Goal: Obtain resource: Obtain resource

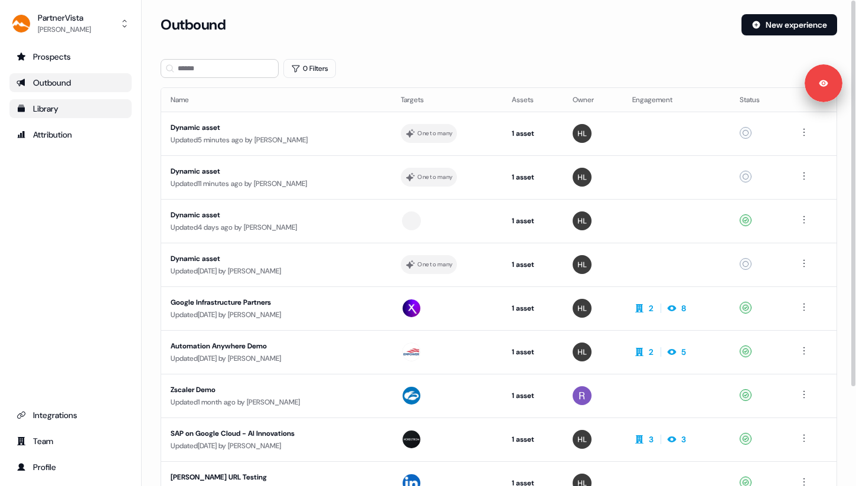
click at [117, 101] on link "Library" at bounding box center [70, 108] width 122 height 19
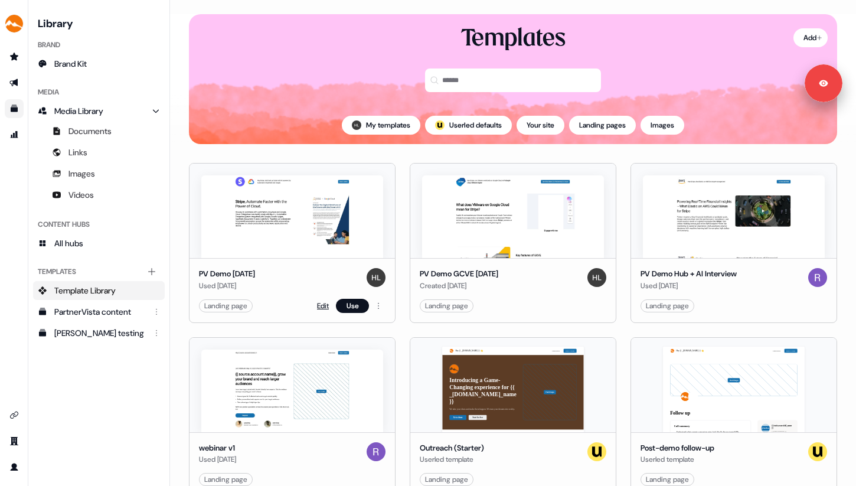
click at [320, 307] on link "Edit" at bounding box center [323, 306] width 12 height 12
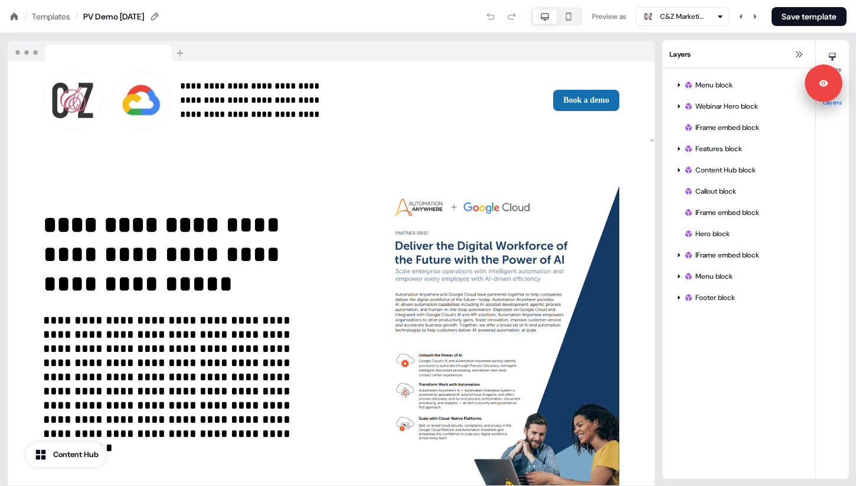
click at [69, 14] on div "Templates" at bounding box center [51, 17] width 38 height 12
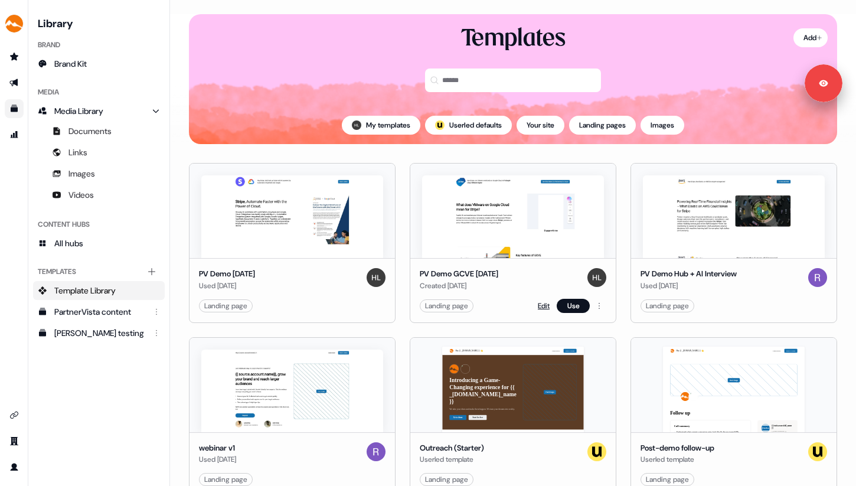
click at [542, 306] on link "Edit" at bounding box center [544, 306] width 12 height 12
click at [540, 302] on link "Edit" at bounding box center [544, 306] width 12 height 12
click at [542, 302] on link "Edit" at bounding box center [544, 306] width 12 height 12
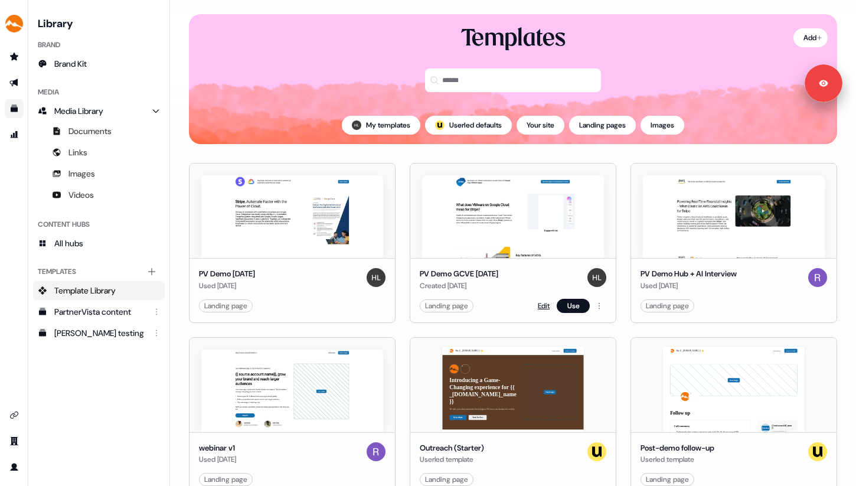
click at [542, 302] on link "Edit" at bounding box center [544, 306] width 12 height 12
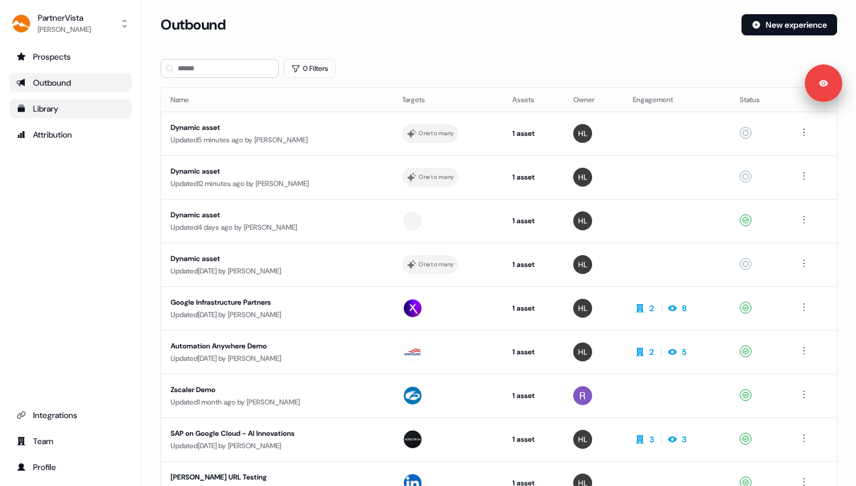
click at [119, 113] on div "Library" at bounding box center [71, 109] width 108 height 12
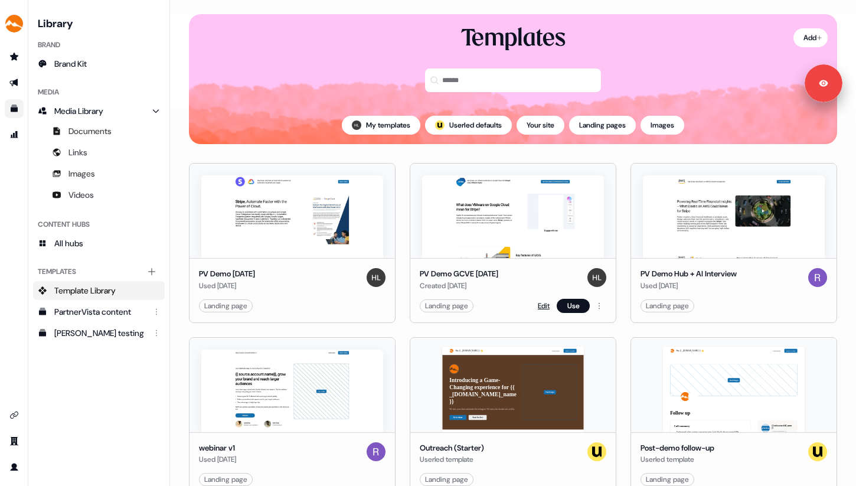
click at [538, 304] on link "Edit" at bounding box center [544, 306] width 12 height 12
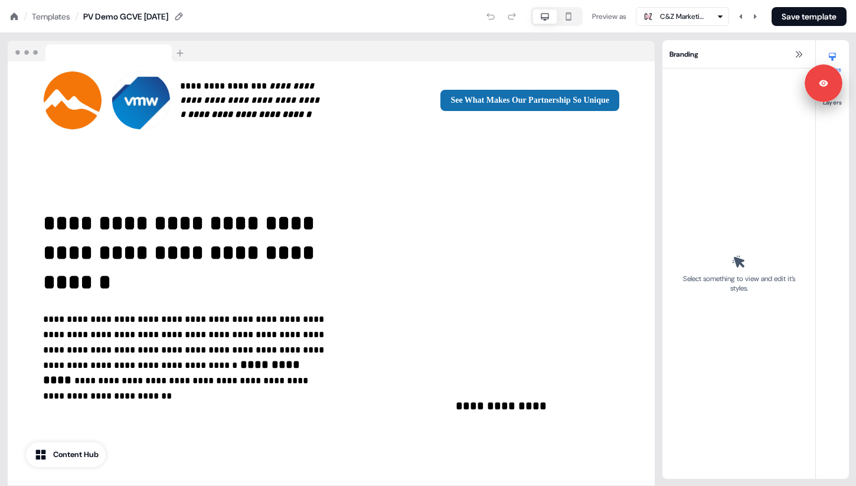
click at [54, 19] on div "Templates" at bounding box center [51, 17] width 38 height 12
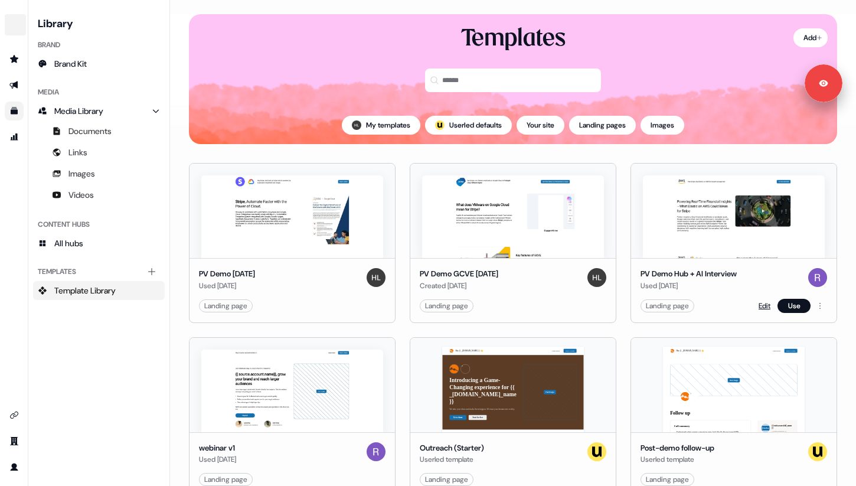
click at [759, 302] on link "Edit" at bounding box center [765, 306] width 12 height 12
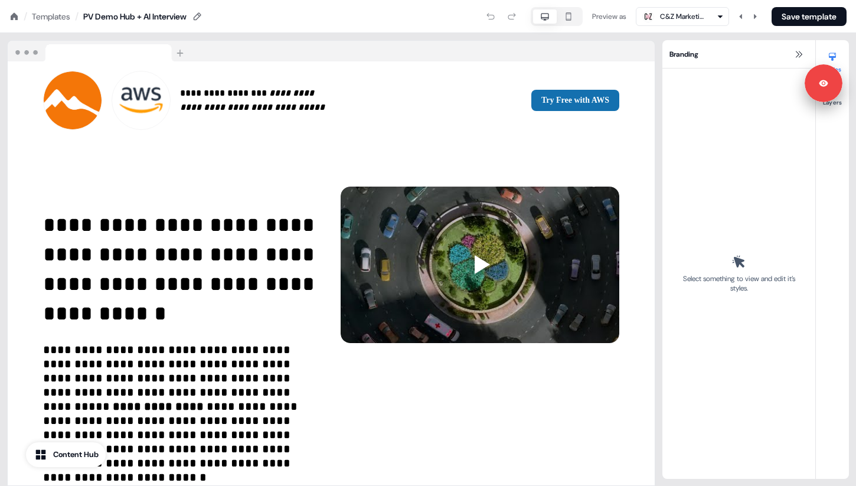
click at [67, 19] on div "Templates" at bounding box center [51, 17] width 38 height 12
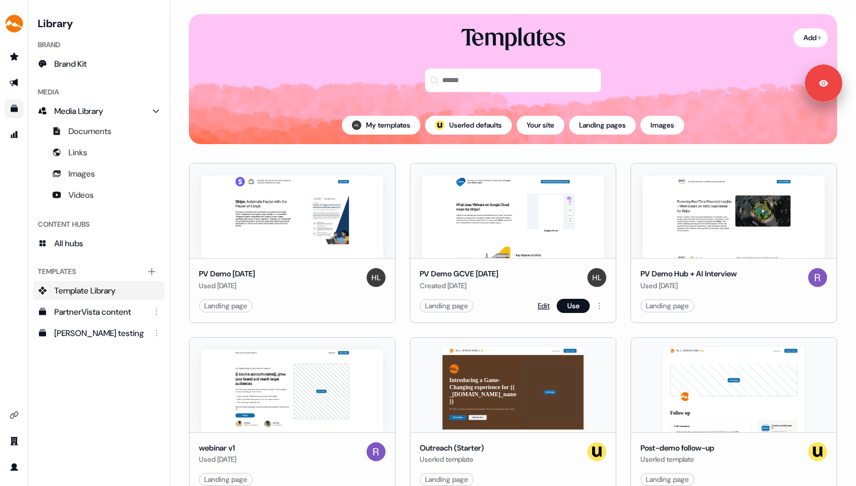
click at [538, 304] on link "Edit" at bounding box center [544, 306] width 12 height 12
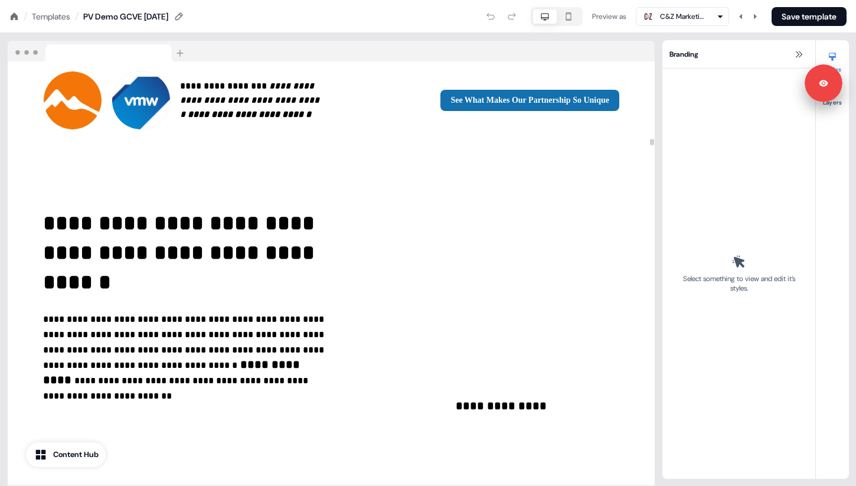
click at [67, 18] on div "Templates" at bounding box center [51, 17] width 38 height 12
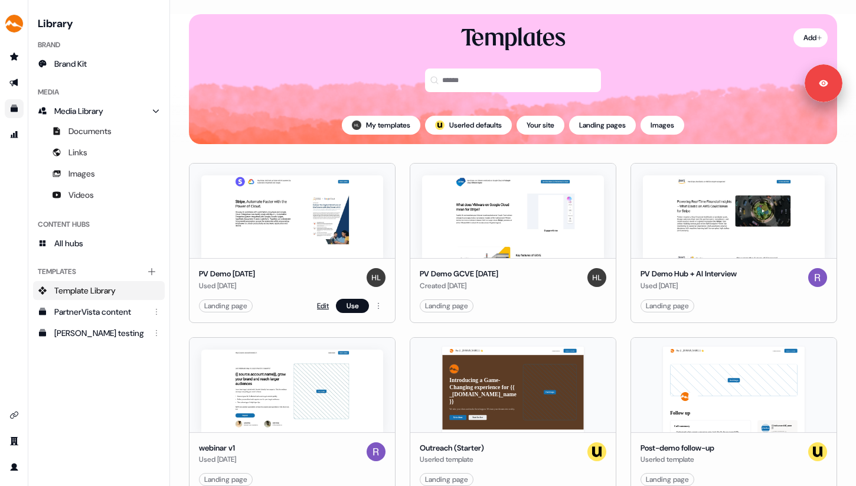
click at [318, 308] on link "Edit" at bounding box center [323, 306] width 12 height 12
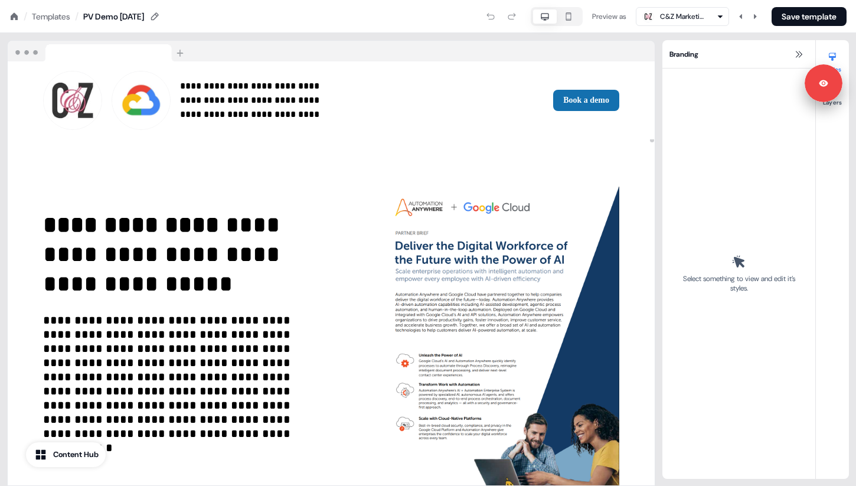
click at [66, 13] on div "Templates" at bounding box center [51, 17] width 38 height 12
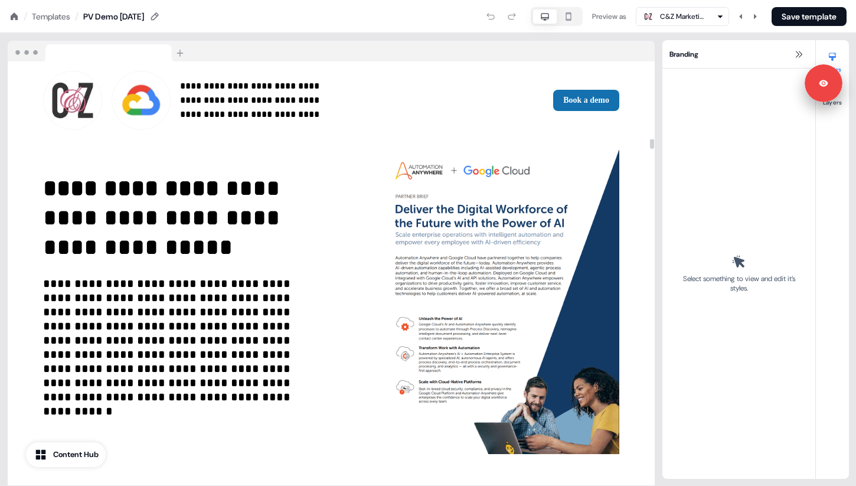
scroll to position [38, 0]
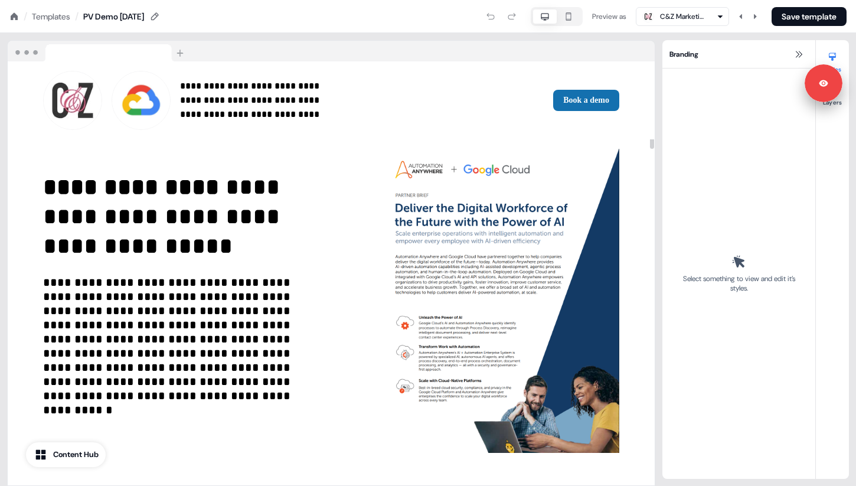
click at [56, 19] on div "Templates" at bounding box center [51, 17] width 38 height 12
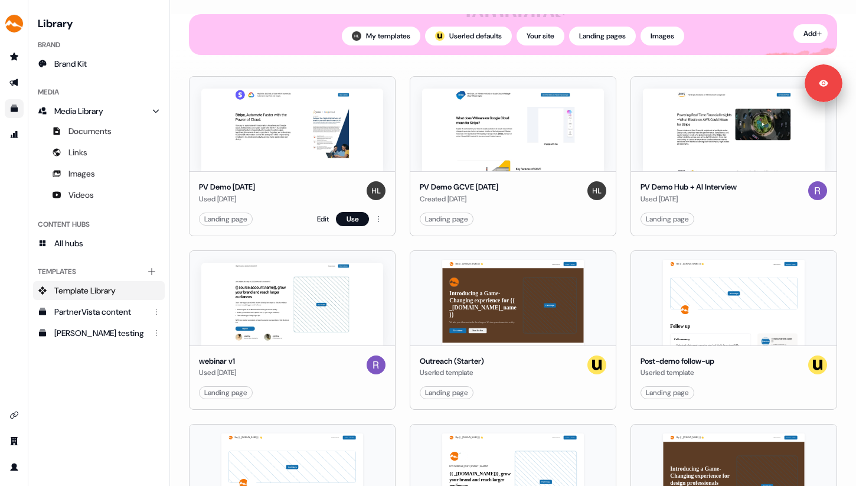
scroll to position [112, 0]
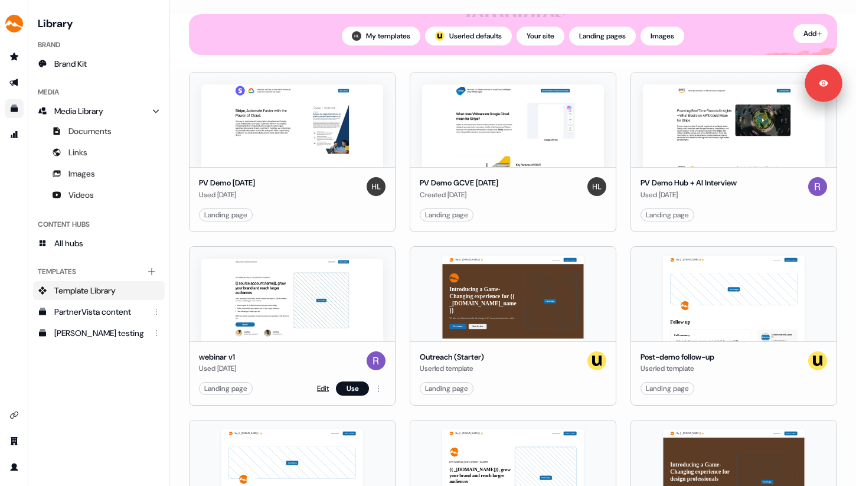
click at [321, 387] on link "Edit" at bounding box center [323, 389] width 12 height 12
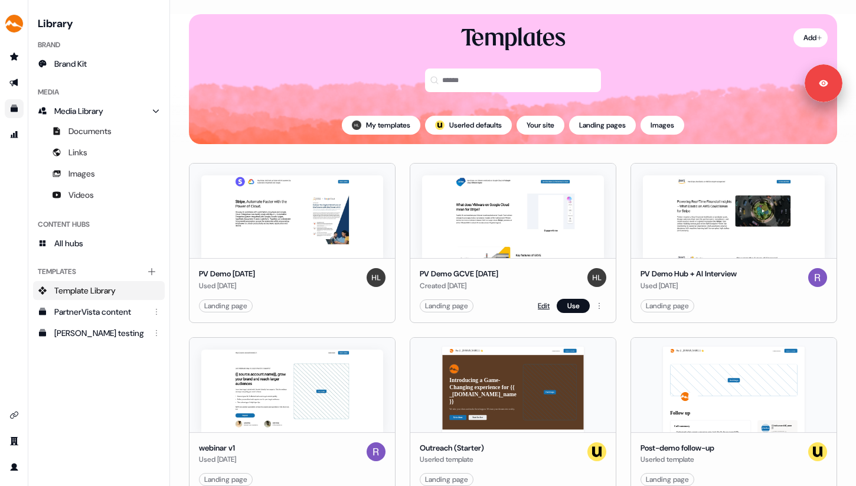
click at [538, 302] on link "Edit" at bounding box center [544, 306] width 12 height 12
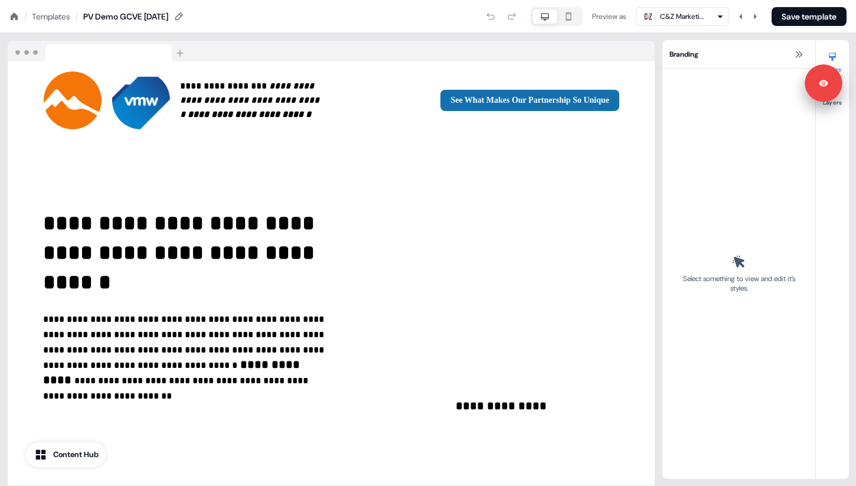
click at [56, 18] on div "Templates" at bounding box center [51, 17] width 38 height 12
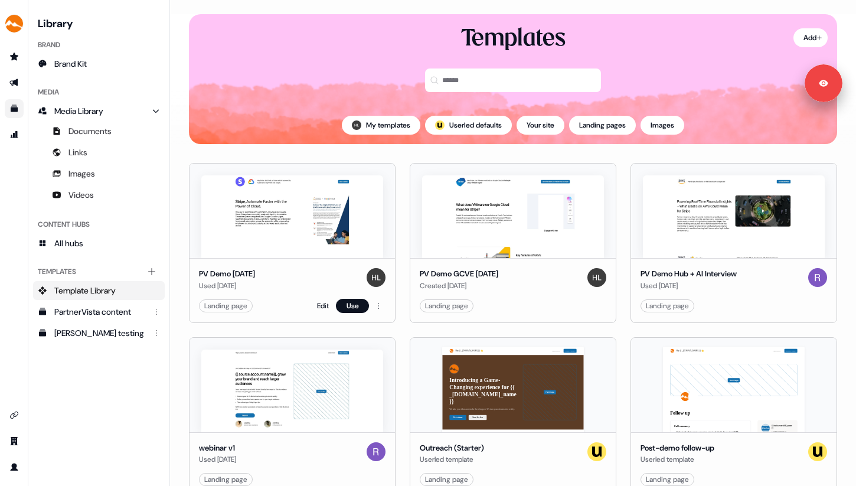
click at [311, 303] on div "Landing page Edit Use" at bounding box center [292, 306] width 187 height 14
click at [317, 303] on link "Edit" at bounding box center [323, 306] width 12 height 12
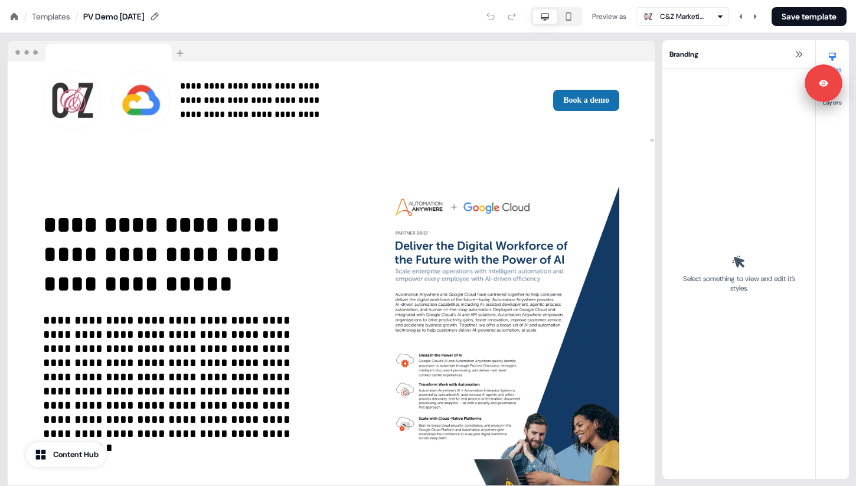
click at [64, 15] on div "Templates" at bounding box center [51, 17] width 38 height 12
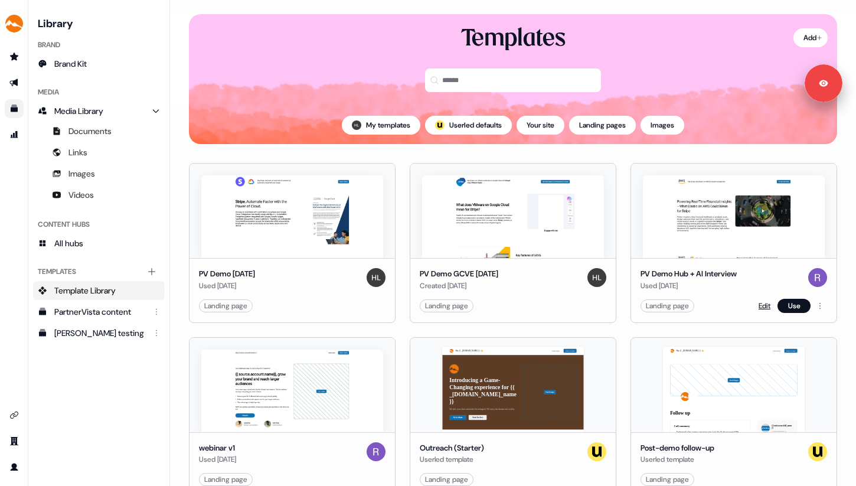
click at [759, 308] on link "Edit" at bounding box center [765, 306] width 12 height 12
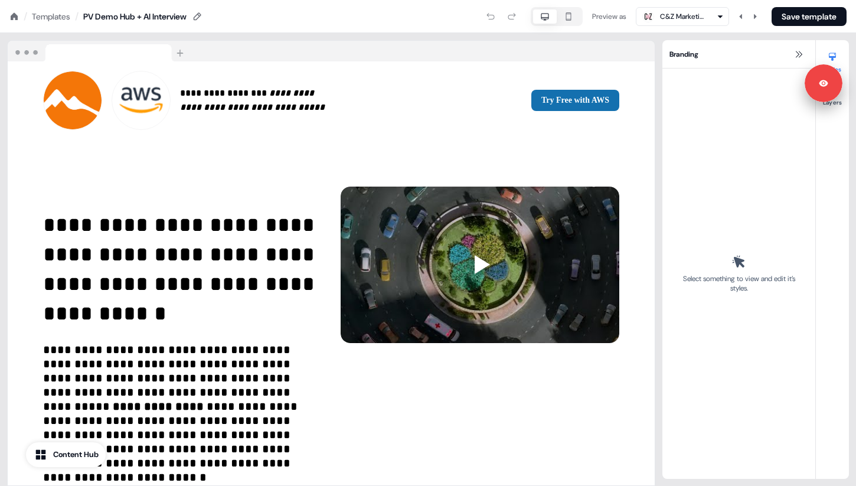
click at [63, 13] on div "Templates" at bounding box center [51, 17] width 38 height 12
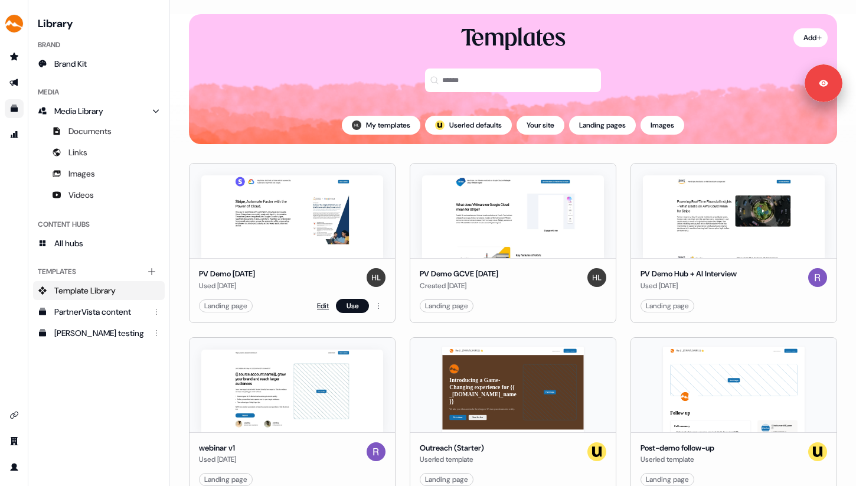
click at [322, 304] on link "Edit" at bounding box center [323, 306] width 12 height 12
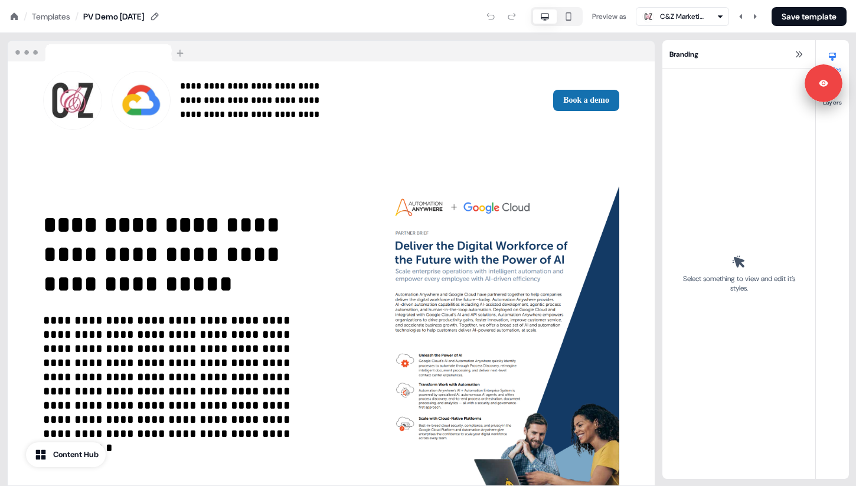
click at [57, 17] on div "Templates" at bounding box center [51, 17] width 38 height 12
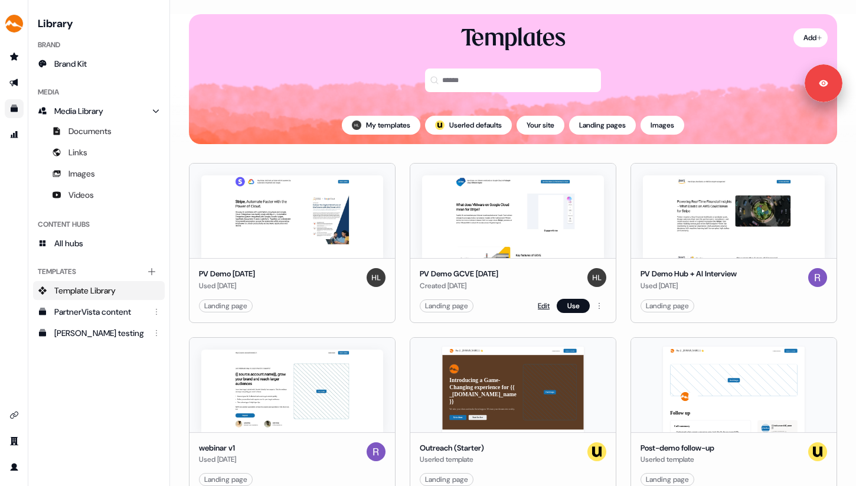
click at [543, 309] on link "Edit" at bounding box center [544, 306] width 12 height 12
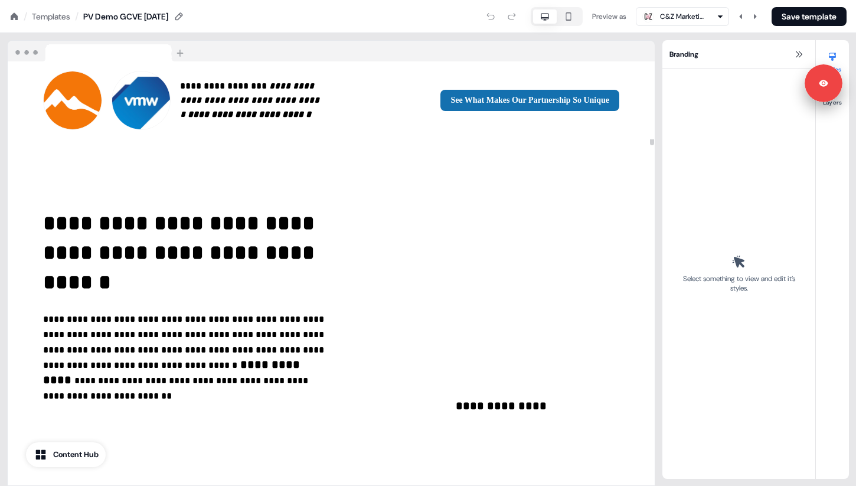
click at [57, 11] on div "Templates" at bounding box center [51, 17] width 38 height 12
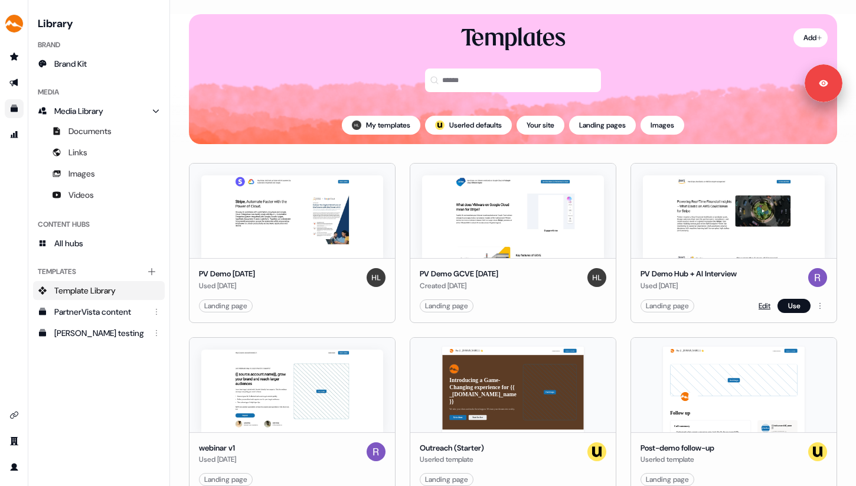
click at [759, 305] on link "Edit" at bounding box center [765, 306] width 12 height 12
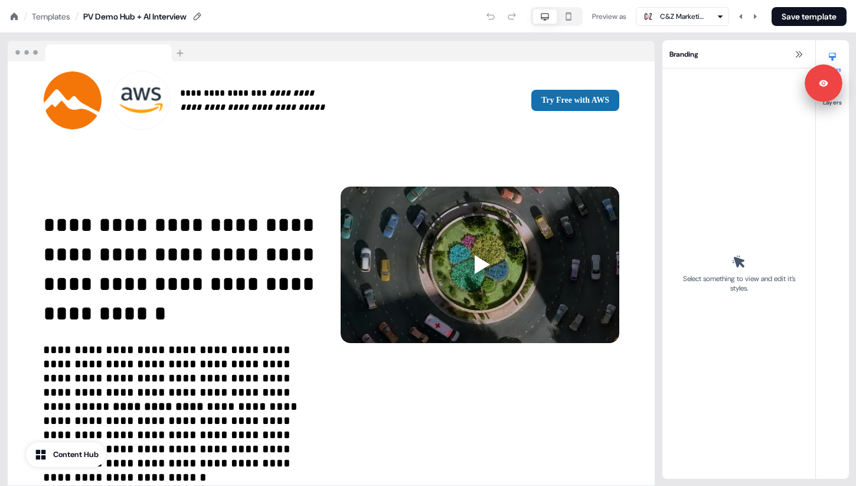
click at [49, 17] on div "Templates" at bounding box center [51, 17] width 38 height 12
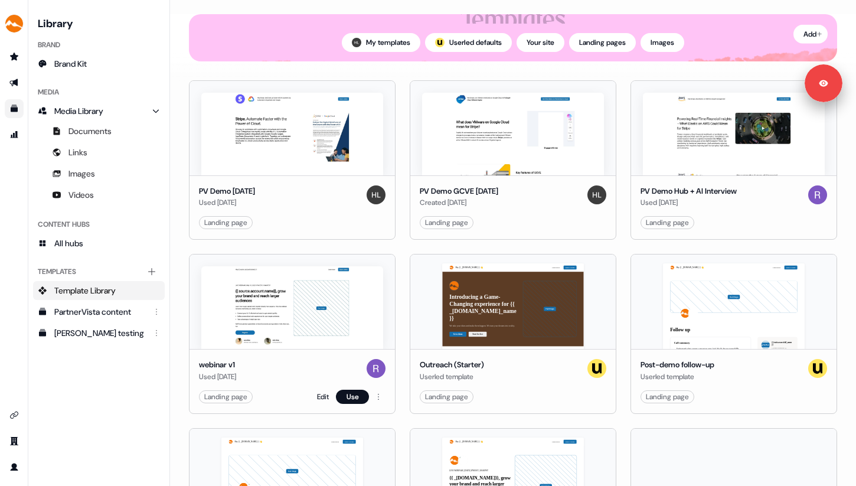
scroll to position [106, 0]
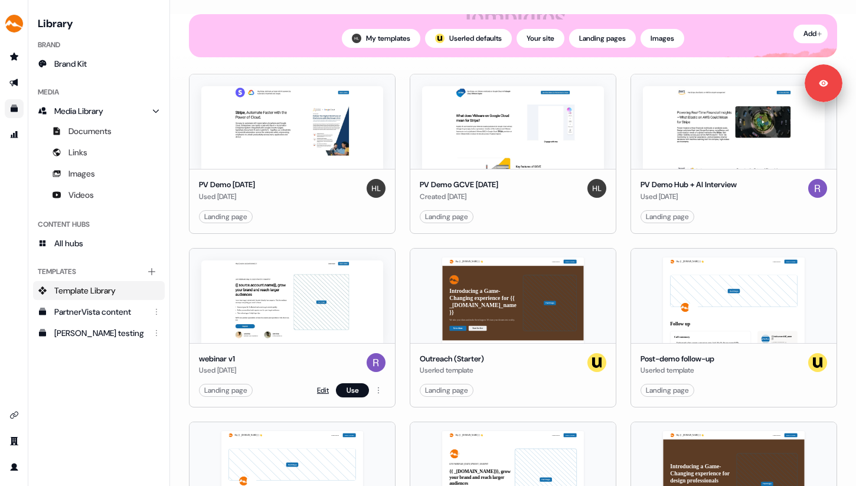
click at [319, 391] on link "Edit" at bounding box center [323, 390] width 12 height 12
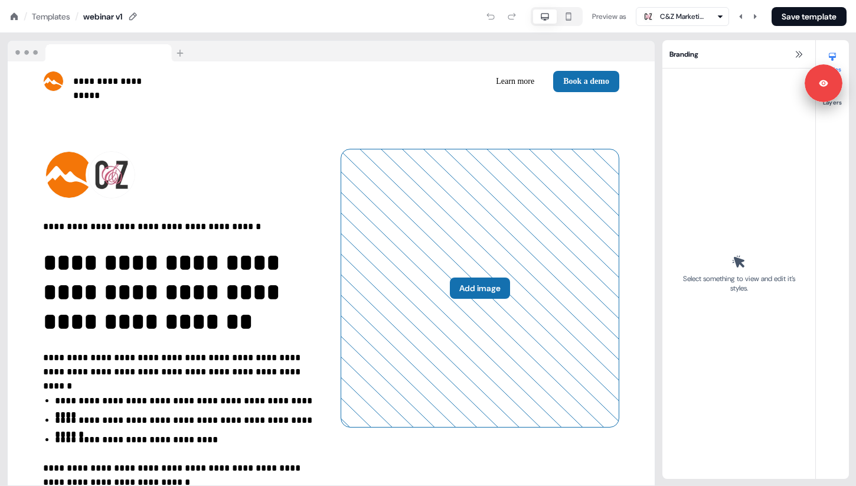
click at [48, 18] on div "Templates" at bounding box center [51, 17] width 38 height 12
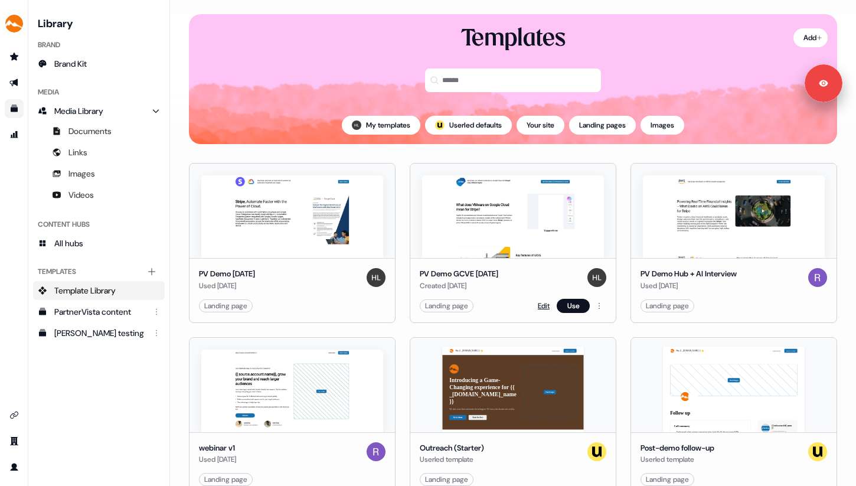
click at [538, 306] on link "Edit" at bounding box center [544, 306] width 12 height 12
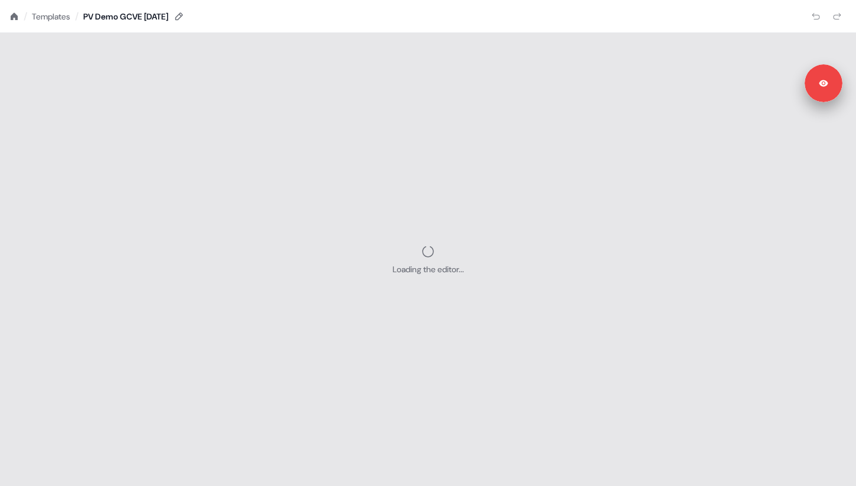
click at [51, 18] on div "Templates" at bounding box center [51, 17] width 38 height 12
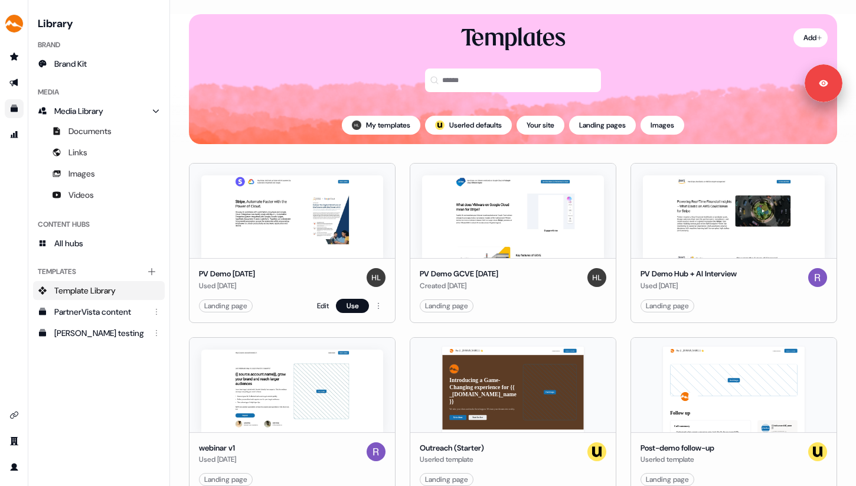
click at [327, 305] on div "Edit Use" at bounding box center [351, 306] width 69 height 14
click at [317, 305] on link "Edit" at bounding box center [323, 306] width 12 height 12
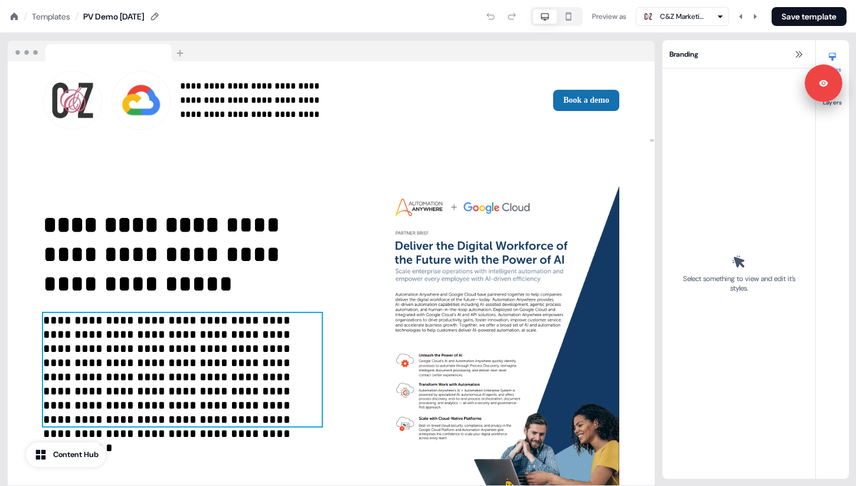
click at [213, 414] on p "**********" at bounding box center [182, 369] width 279 height 113
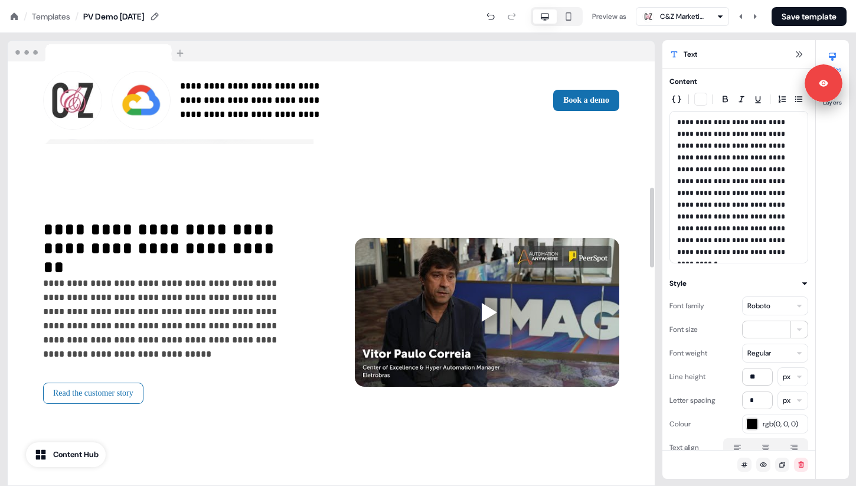
scroll to position [673, 0]
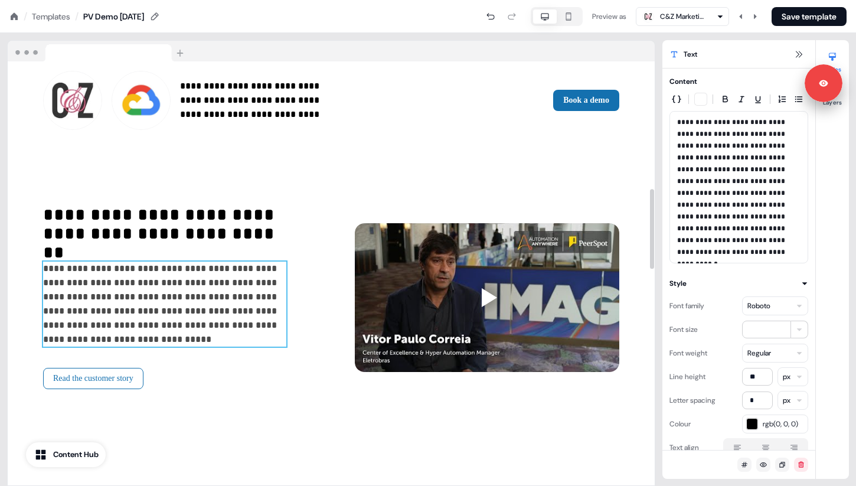
click at [239, 330] on span "**********" at bounding box center [161, 304] width 236 height 80
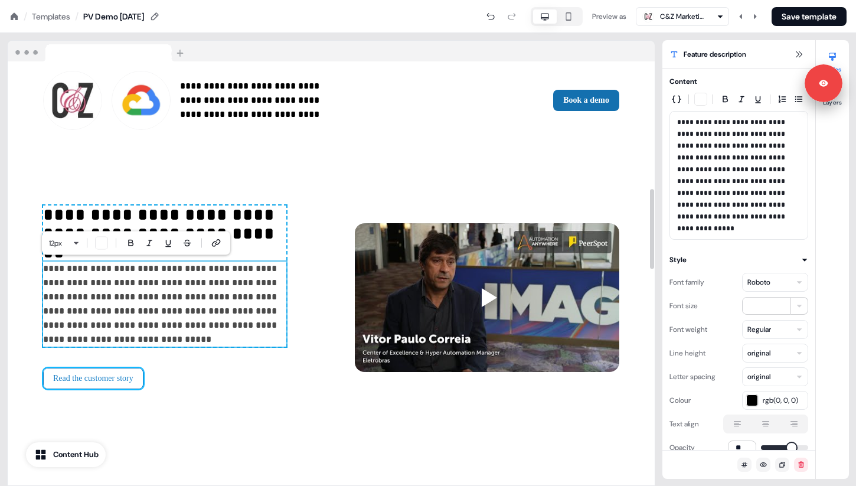
click at [139, 379] on button "Read the customer story" at bounding box center [93, 378] width 100 height 21
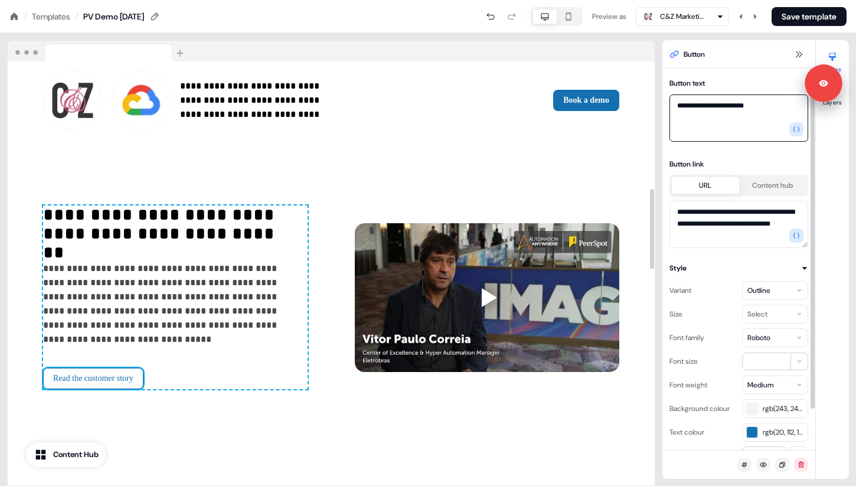
click at [769, 119] on textarea "**********" at bounding box center [739, 117] width 139 height 47
type textarea "**********"
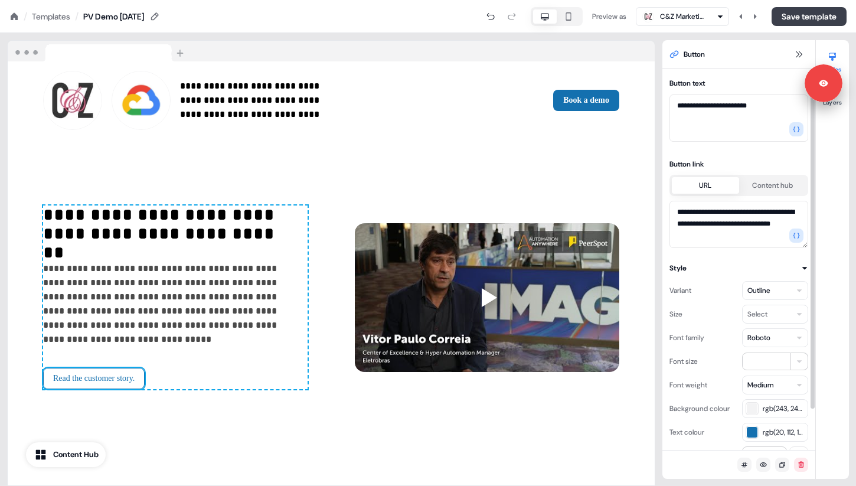
click at [791, 19] on button "Save template" at bounding box center [809, 16] width 75 height 19
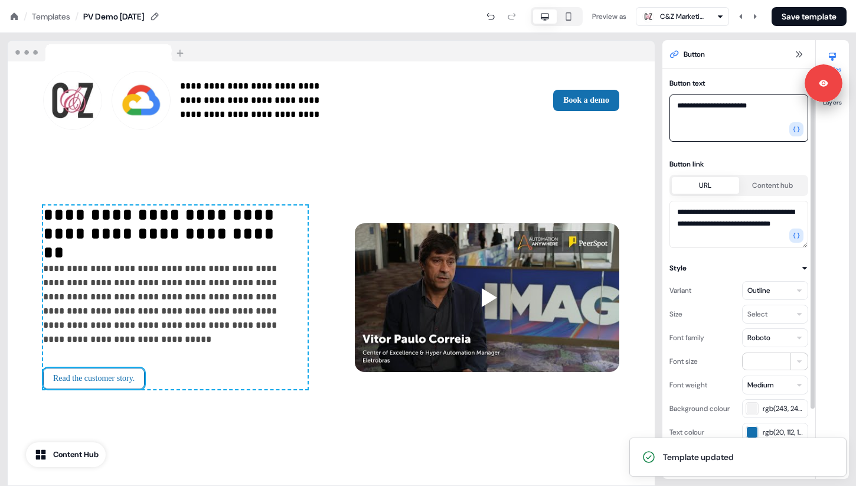
click at [769, 117] on textarea "**********" at bounding box center [739, 117] width 139 height 47
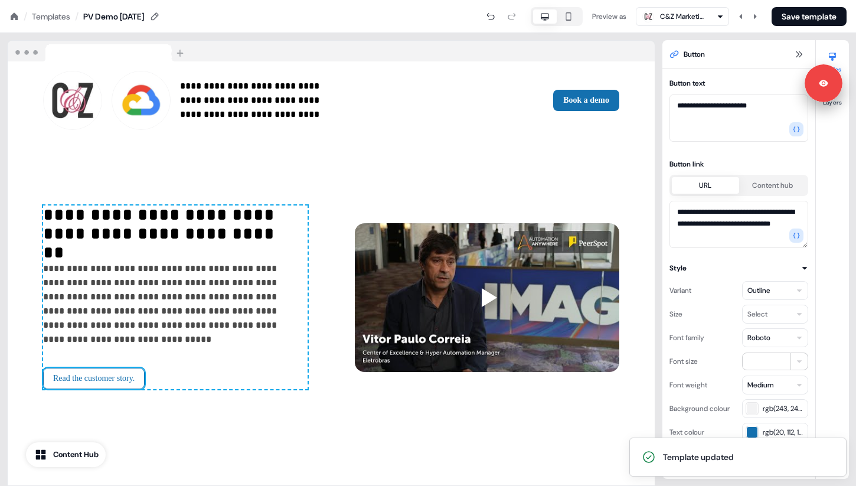
click at [54, 15] on div "Templates" at bounding box center [51, 17] width 38 height 12
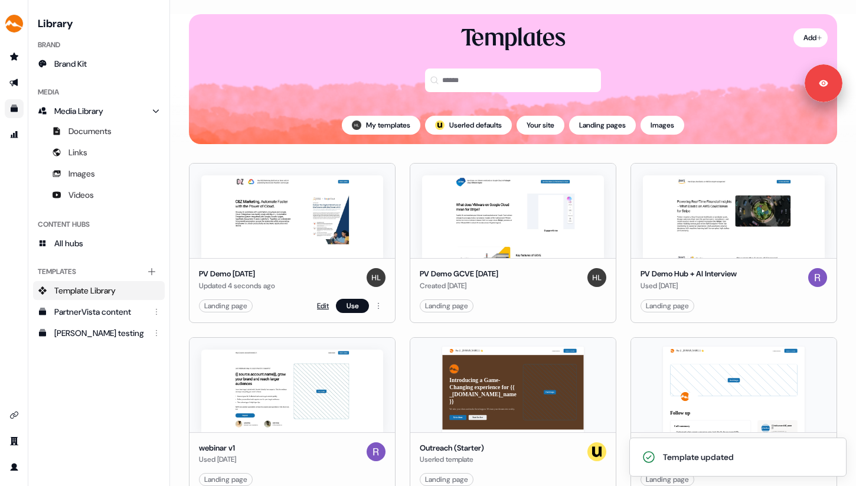
click at [322, 306] on link "Edit" at bounding box center [323, 306] width 12 height 12
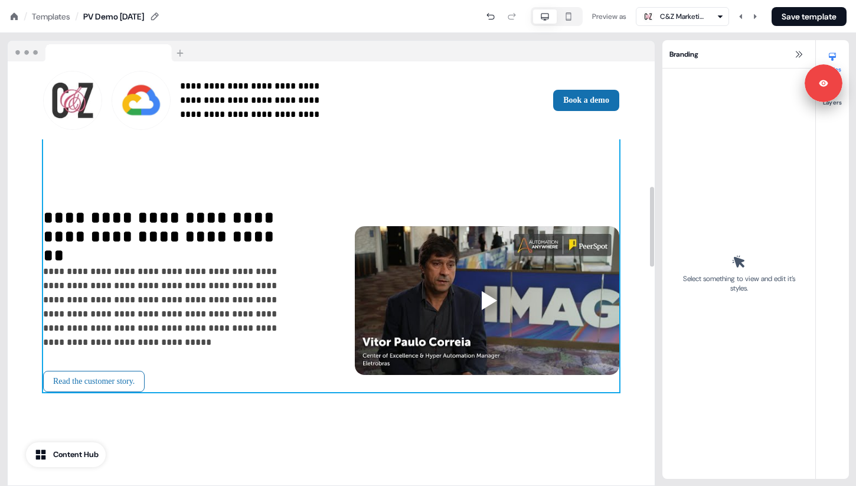
scroll to position [695, 0]
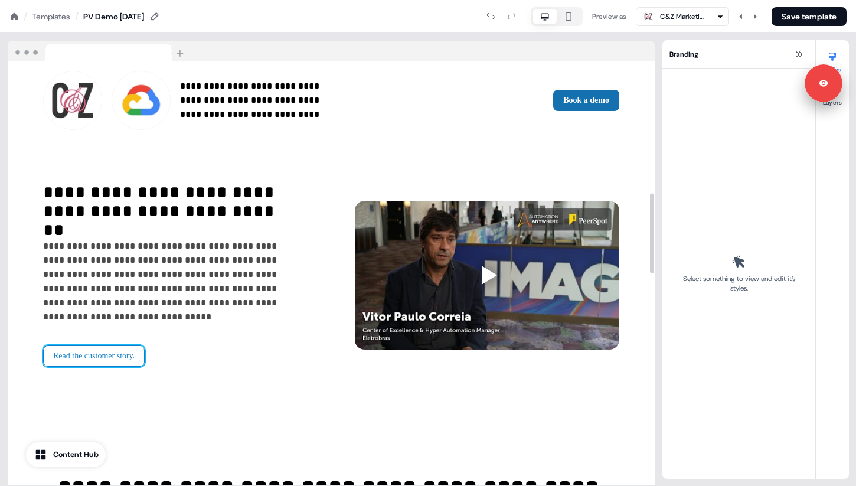
click at [123, 351] on button "Read the customer story." at bounding box center [94, 355] width 102 height 21
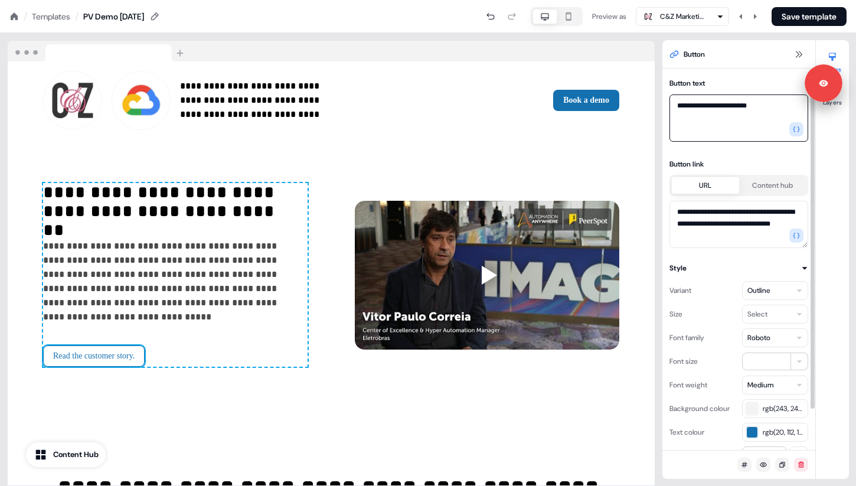
click at [767, 110] on textarea "**********" at bounding box center [739, 117] width 139 height 47
type textarea "**********"
click at [799, 11] on button "Save template" at bounding box center [809, 16] width 75 height 19
